Goal: Navigation & Orientation: Find specific page/section

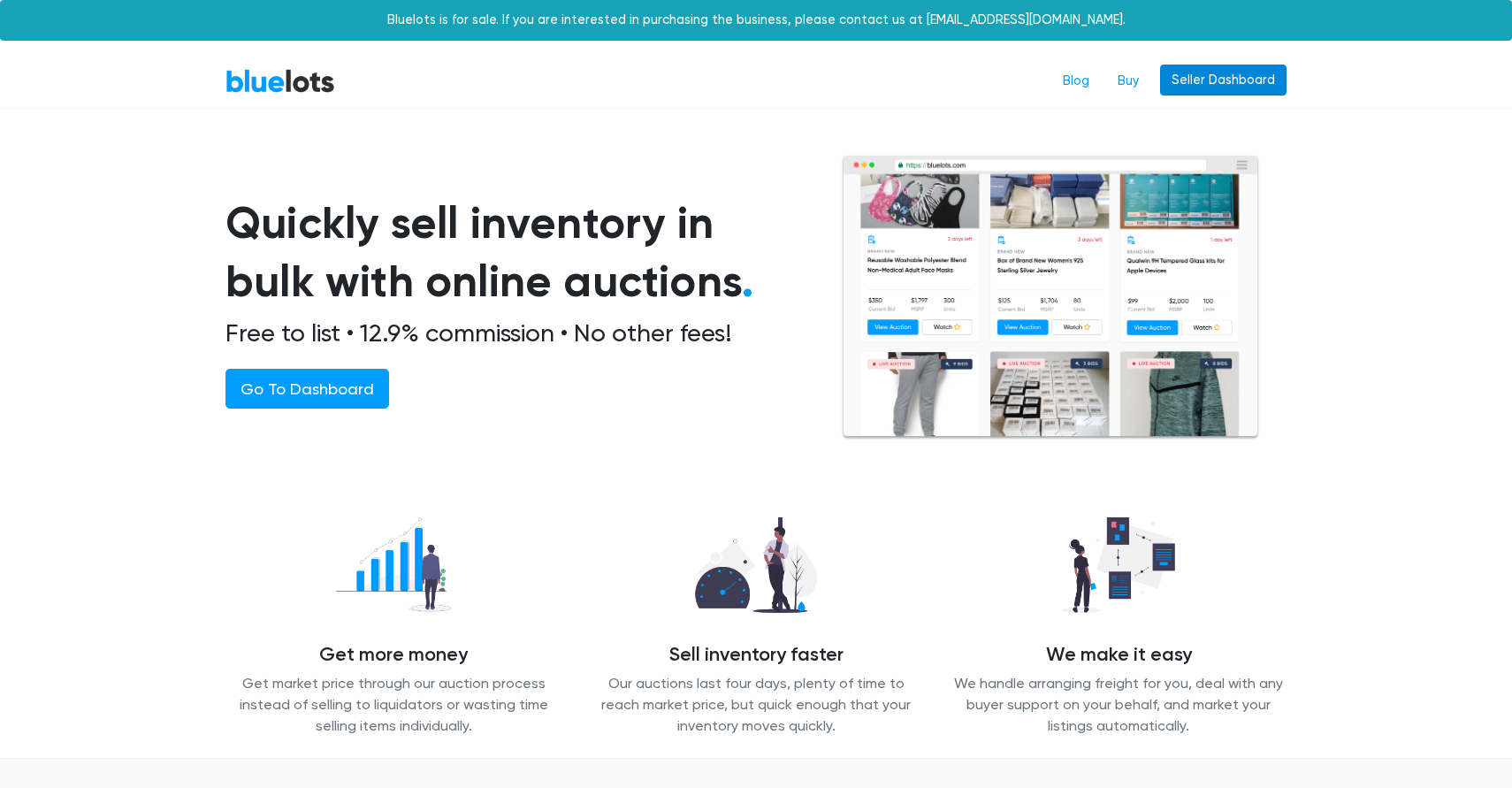
click at [1227, 80] on link "Seller Dashboard" at bounding box center [1224, 81] width 126 height 32
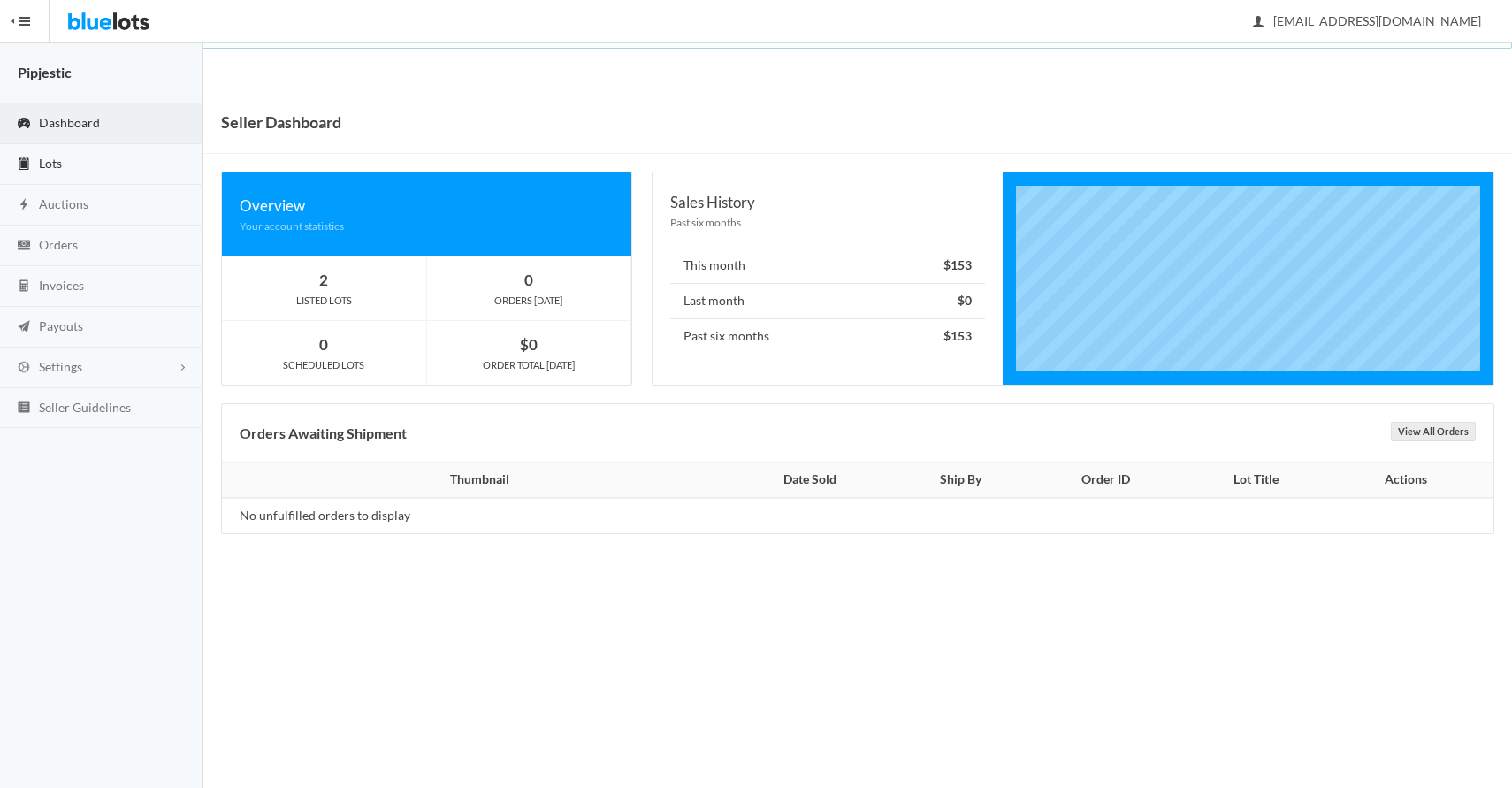
click at [87, 163] on link "Lots" at bounding box center [101, 165] width 204 height 41
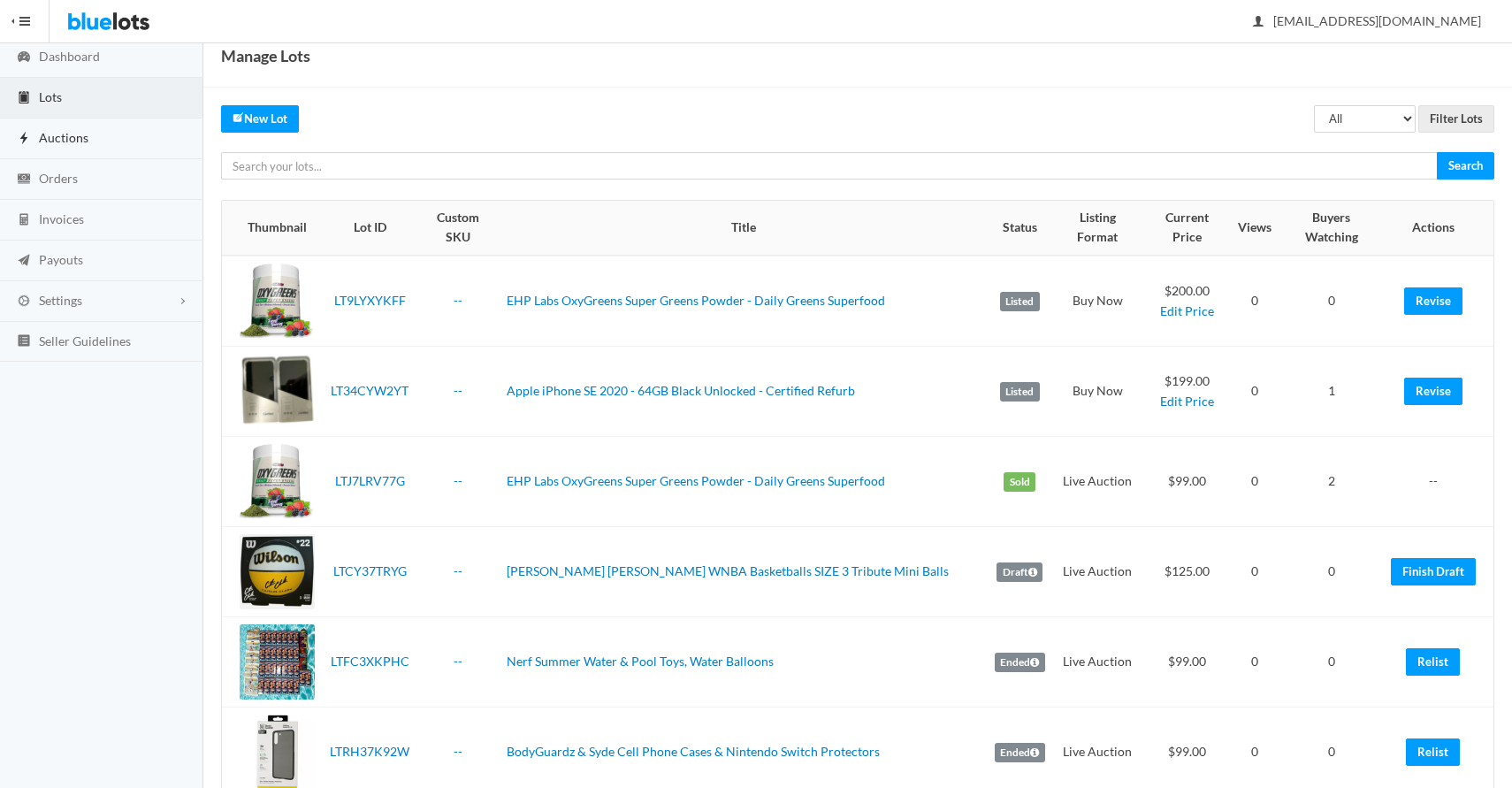
scroll to position [64, 0]
